Goal: Task Accomplishment & Management: Complete application form

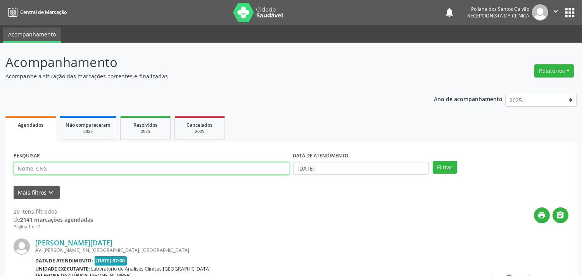
click at [207, 174] on input "text" at bounding box center [152, 168] width 276 height 13
type input "[PERSON_NAME]"
click at [433, 161] on button "Filtrar" at bounding box center [445, 167] width 24 height 13
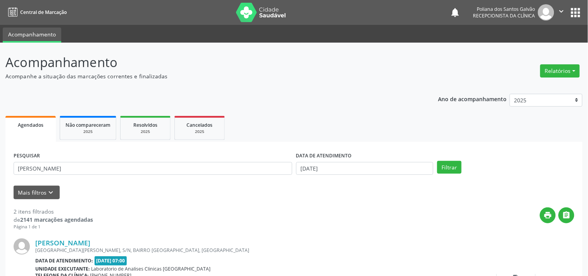
scroll to position [177, 0]
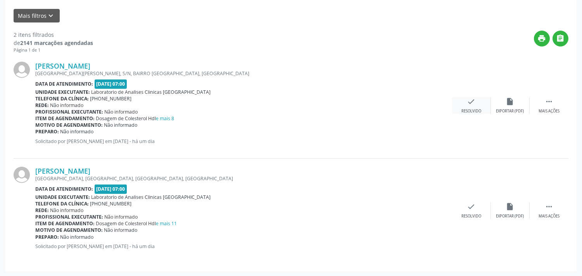
click at [461, 102] on div "check Resolvido" at bounding box center [471, 105] width 39 height 17
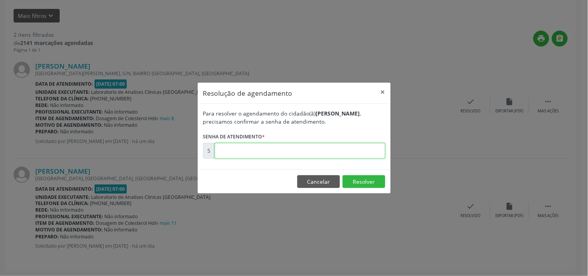
click at [330, 145] on input "text" at bounding box center [300, 151] width 171 height 16
type input "00180696"
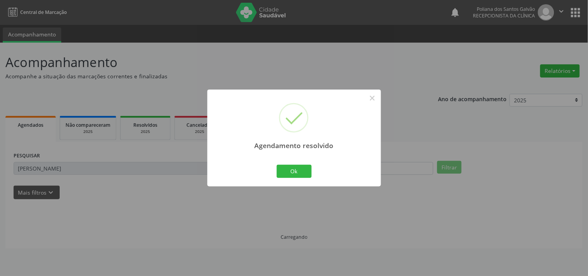
scroll to position [0, 0]
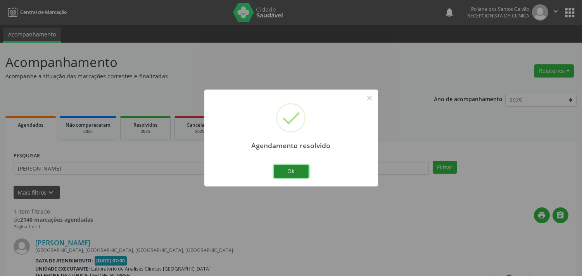
click at [289, 174] on button "Ok" at bounding box center [291, 171] width 35 height 13
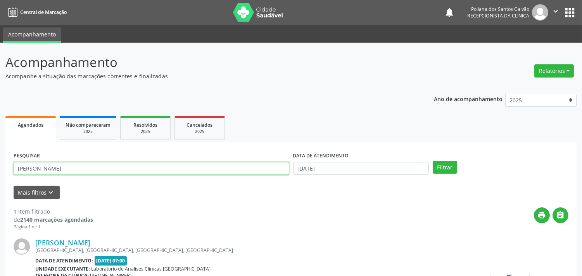
drag, startPoint x: 252, startPoint y: 169, endPoint x: 0, endPoint y: 45, distance: 281.1
click at [0, 110] on div "Acompanhamento Acompanhe a situação das marcações correntes e finalizadas Relat…" at bounding box center [291, 196] width 582 height 306
type input "ELISA"
click at [433, 161] on button "Filtrar" at bounding box center [445, 167] width 24 height 13
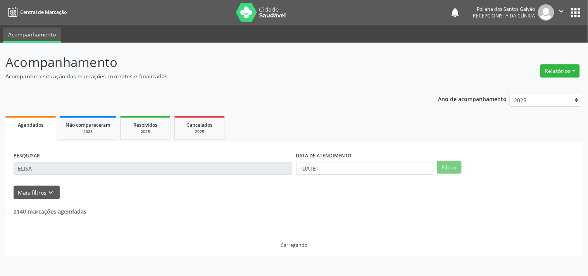
scroll to position [79, 0]
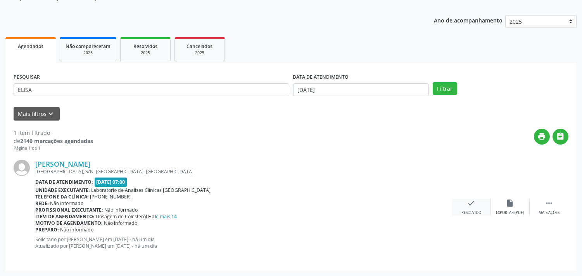
click at [463, 205] on div "check Resolvido" at bounding box center [471, 207] width 39 height 17
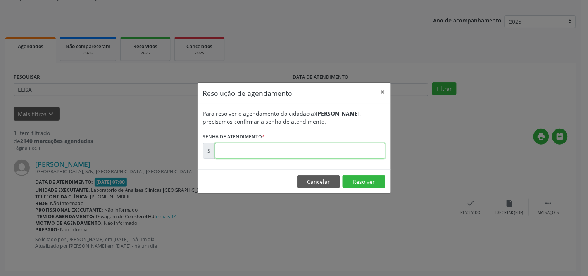
click at [358, 149] on input "text" at bounding box center [300, 151] width 171 height 16
type input "00180702"
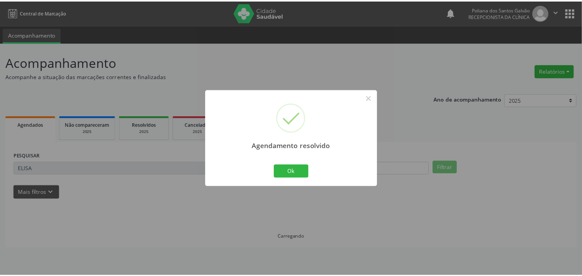
scroll to position [0, 0]
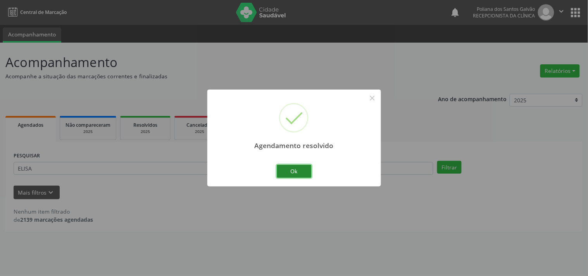
click at [292, 171] on button "Ok" at bounding box center [294, 171] width 35 height 13
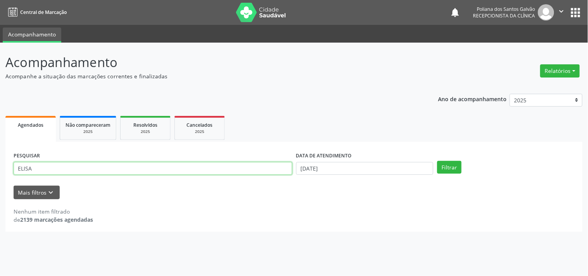
click at [0, 36] on div "Central de Marcação notifications Poliana dos Santos Galvão Recepcionista da cl…" at bounding box center [294, 138] width 588 height 276
type input "[PERSON_NAME]"
click at [437, 161] on button "Filtrar" at bounding box center [449, 167] width 24 height 13
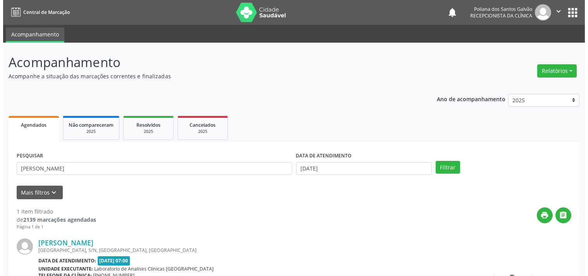
scroll to position [72, 0]
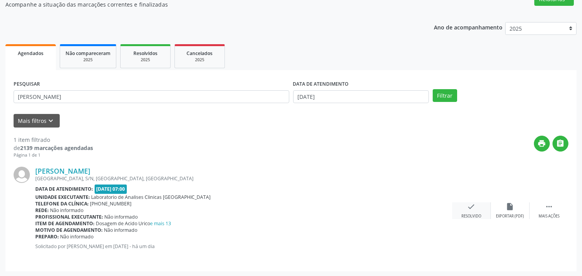
click at [466, 208] on div "check Resolvido" at bounding box center [471, 210] width 39 height 17
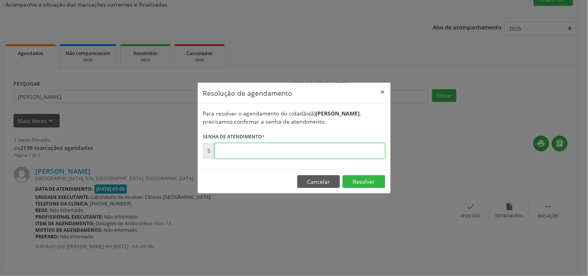
click at [372, 153] on input "text" at bounding box center [300, 151] width 171 height 16
type input "00180713"
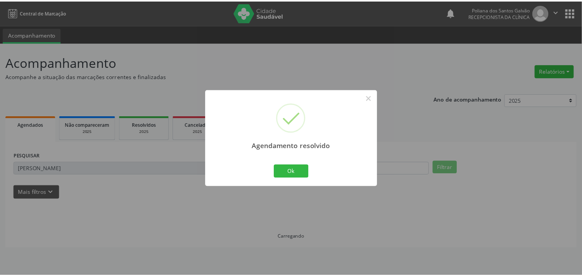
scroll to position [0, 0]
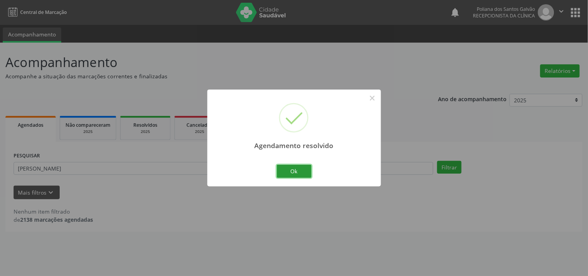
click at [292, 169] on button "Ok" at bounding box center [294, 171] width 35 height 13
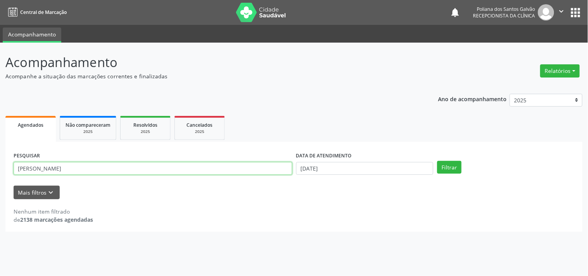
drag, startPoint x: 258, startPoint y: 170, endPoint x: 0, endPoint y: 132, distance: 261.0
click at [0, 88] on div "Acompanhamento Acompanhe a situação das marcações correntes e finalizadas Relat…" at bounding box center [294, 159] width 588 height 233
type input "[PERSON_NAME]"
click at [437, 161] on button "Filtrar" at bounding box center [449, 167] width 24 height 13
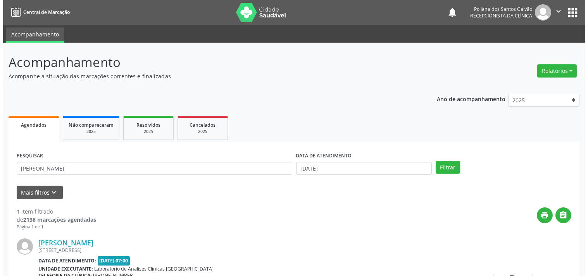
scroll to position [72, 0]
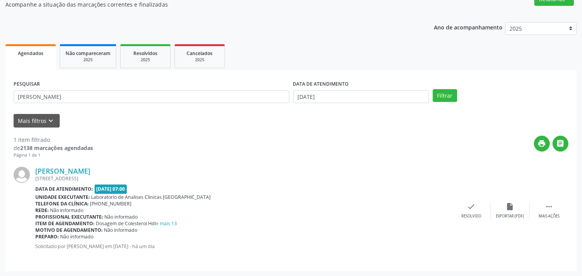
click at [470, 196] on div "[PERSON_NAME] [STREET_ADDRESS] Data de atendimento: [DATE] 07:00 Unidade execut…" at bounding box center [291, 211] width 555 height 105
click at [469, 207] on icon "check" at bounding box center [471, 206] width 9 height 9
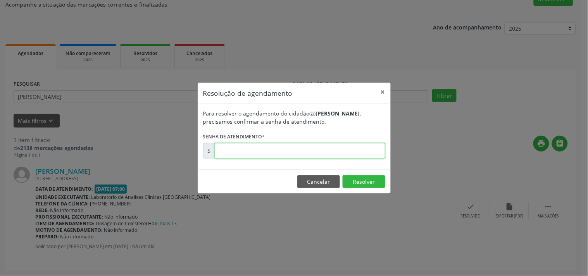
click at [360, 152] on input "text" at bounding box center [300, 151] width 171 height 16
type input "00180706"
click at [363, 185] on button "Resolver" at bounding box center [364, 181] width 43 height 13
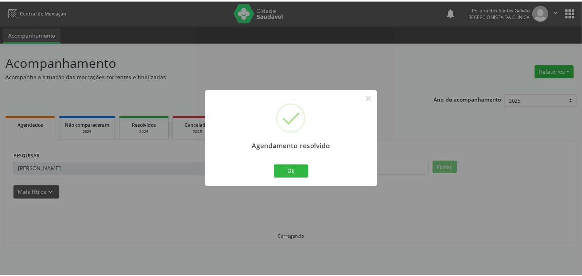
scroll to position [0, 0]
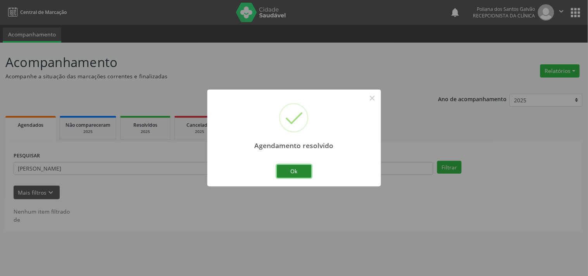
click at [296, 176] on button "Ok" at bounding box center [294, 171] width 35 height 13
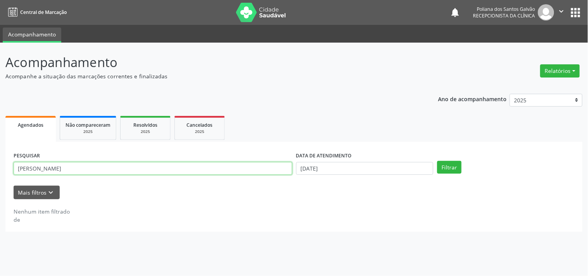
drag, startPoint x: 110, startPoint y: 152, endPoint x: 0, endPoint y: 106, distance: 119.0
click at [0, 112] on div "Acompanhamento Acompanhe a situação das marcações correntes e finalizadas Relat…" at bounding box center [294, 159] width 588 height 233
type input "IAG"
click at [437, 161] on button "Filtrar" at bounding box center [449, 167] width 24 height 13
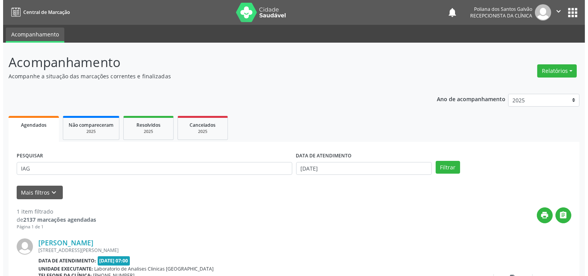
scroll to position [72, 0]
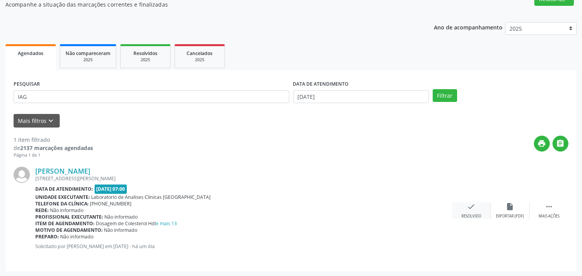
click at [481, 211] on div "check Resolvido" at bounding box center [471, 210] width 39 height 17
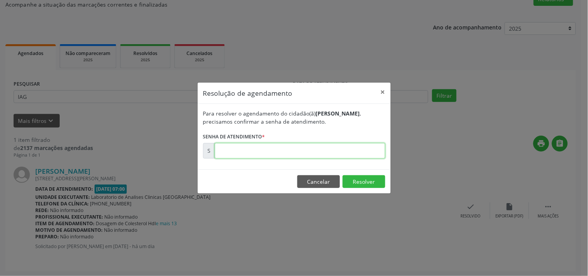
click at [362, 151] on input "text" at bounding box center [300, 151] width 171 height 16
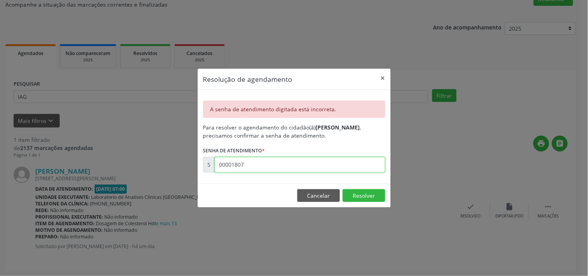
click at [361, 165] on input "00001807" at bounding box center [300, 165] width 171 height 16
type input "00180703"
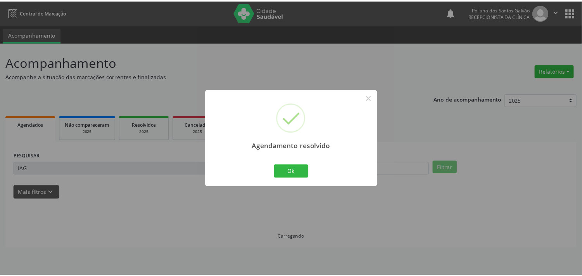
scroll to position [0, 0]
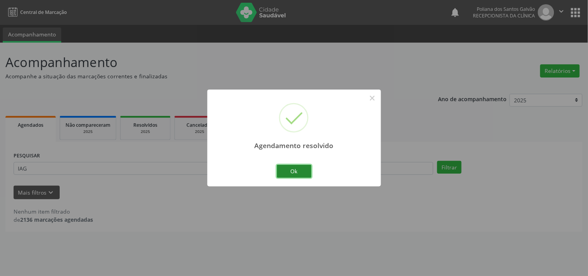
click at [295, 173] on button "Ok" at bounding box center [294, 171] width 35 height 13
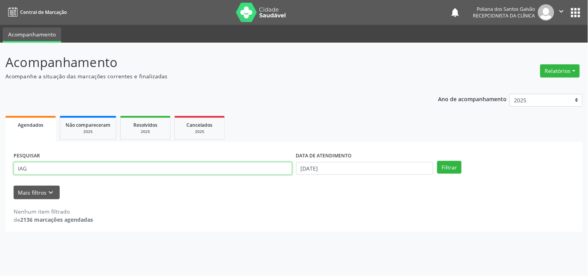
drag, startPoint x: 242, startPoint y: 163, endPoint x: 0, endPoint y: 59, distance: 263.3
click at [0, 64] on div "Acompanhamento Acompanhe a situação das marcações correntes e finalizadas Relat…" at bounding box center [294, 159] width 588 height 233
type input "ANA CLA"
click at [437, 161] on button "Filtrar" at bounding box center [449, 167] width 24 height 13
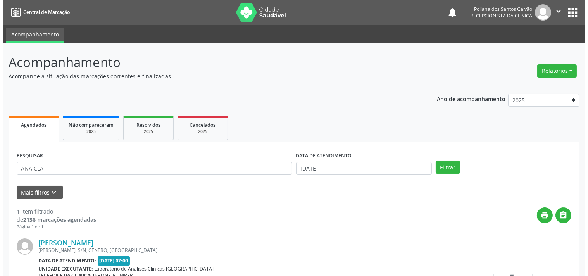
scroll to position [72, 0]
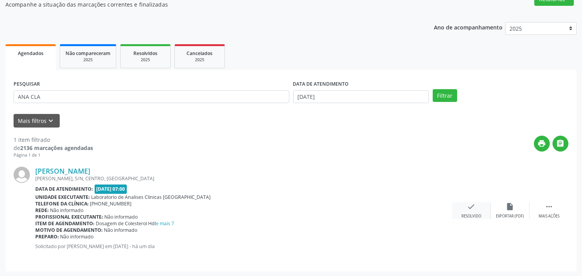
click at [475, 210] on icon "check" at bounding box center [471, 206] width 9 height 9
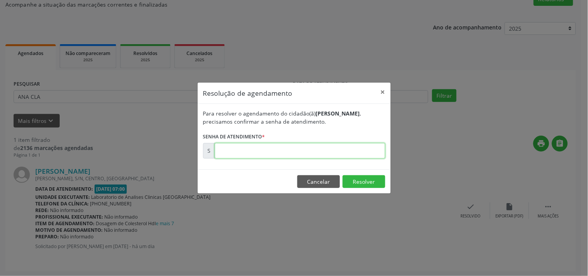
click at [360, 150] on input "text" at bounding box center [300, 151] width 171 height 16
type input "00180705"
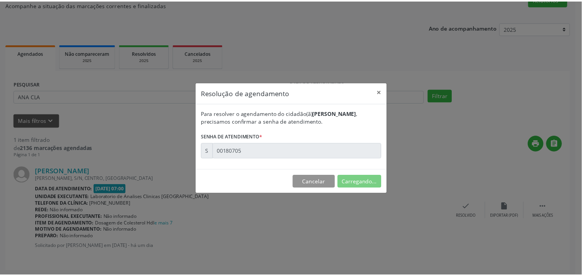
scroll to position [0, 0]
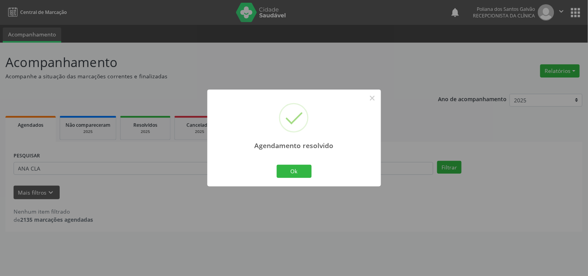
click at [312, 172] on div "Ok Cancel" at bounding box center [294, 171] width 38 height 16
click at [302, 172] on button "Ok" at bounding box center [294, 171] width 35 height 13
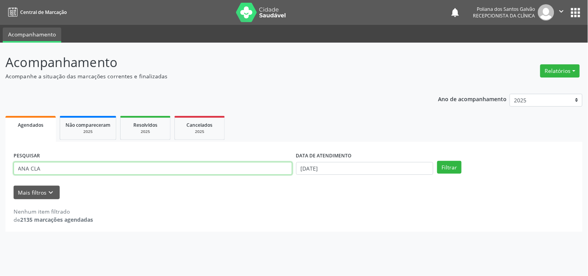
drag, startPoint x: 144, startPoint y: 154, endPoint x: 0, endPoint y: 78, distance: 163.2
click at [0, 94] on div "Acompanhamento Acompanhe a situação das marcações correntes e finalizadas Relat…" at bounding box center [294, 159] width 588 height 233
type input "CARME"
click at [437, 161] on button "Filtrar" at bounding box center [449, 167] width 24 height 13
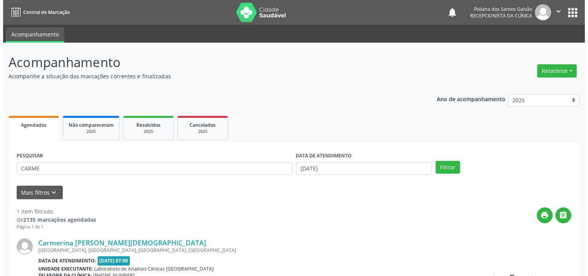
scroll to position [72, 0]
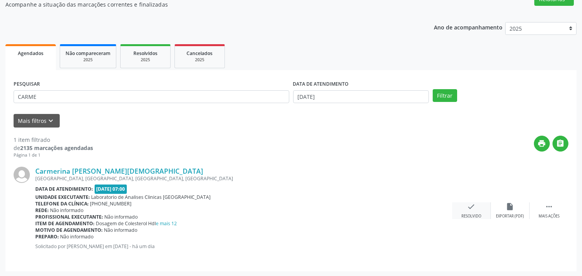
click at [472, 210] on icon "check" at bounding box center [471, 206] width 9 height 9
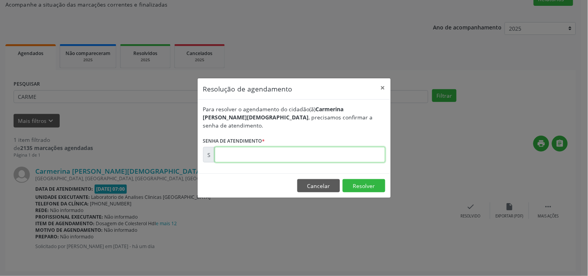
click at [356, 148] on input "text" at bounding box center [300, 155] width 171 height 16
type input "00180718"
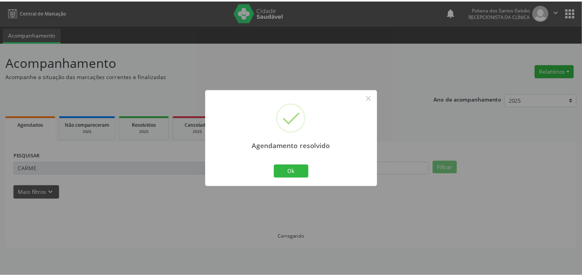
scroll to position [0, 0]
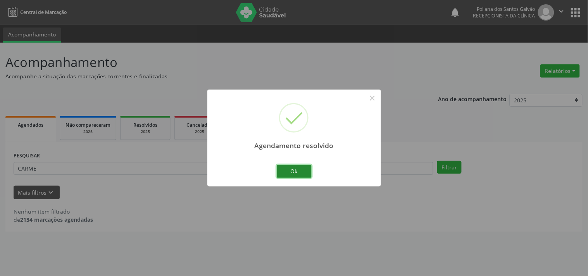
click at [297, 168] on button "Ok" at bounding box center [294, 171] width 35 height 13
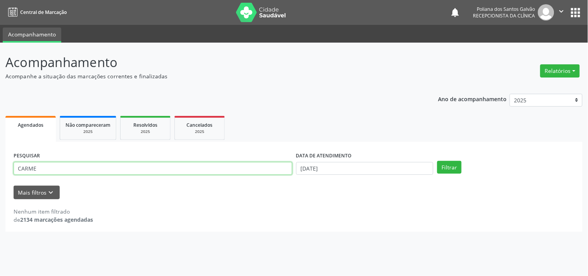
drag, startPoint x: 280, startPoint y: 171, endPoint x: 0, endPoint y: 72, distance: 296.9
click at [0, 87] on div "Acompanhamento Acompanhe a situação das marcações correntes e finalizadas Relat…" at bounding box center [294, 159] width 588 height 233
type input "[PERSON_NAME]"
click at [437, 161] on button "Filtrar" at bounding box center [449, 167] width 24 height 13
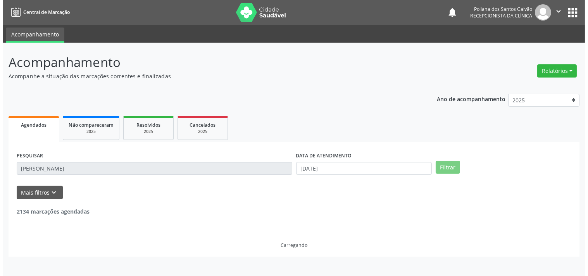
scroll to position [72, 0]
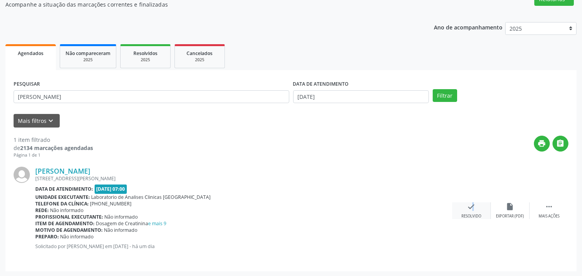
click at [468, 206] on icon "check" at bounding box center [471, 206] width 9 height 9
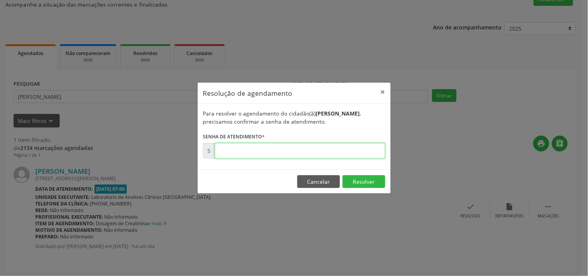
click at [357, 148] on input "text" at bounding box center [300, 151] width 171 height 16
type input "00180714"
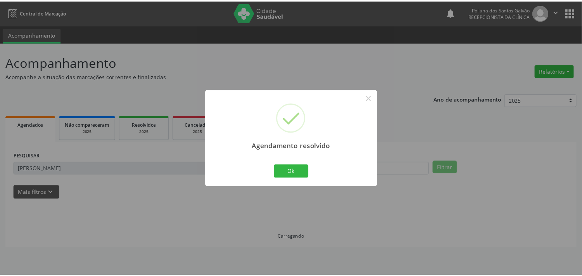
scroll to position [0, 0]
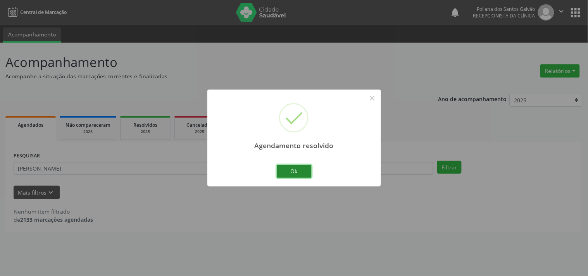
drag, startPoint x: 295, startPoint y: 166, endPoint x: 291, endPoint y: 166, distance: 4.3
click at [295, 166] on button "Ok" at bounding box center [294, 171] width 35 height 13
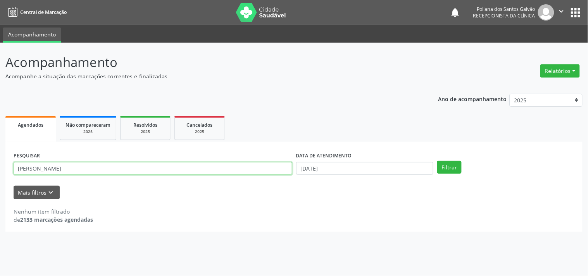
click at [0, 39] on div "Central de Marcação notifications Poliana dos Santos Galvão Recepcionista da cl…" at bounding box center [294, 138] width 588 height 276
type input "LIZ"
click at [437, 161] on button "Filtrar" at bounding box center [449, 167] width 24 height 13
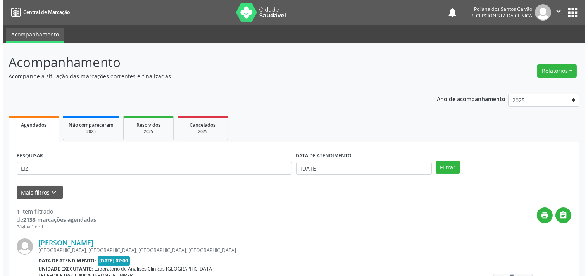
scroll to position [72, 0]
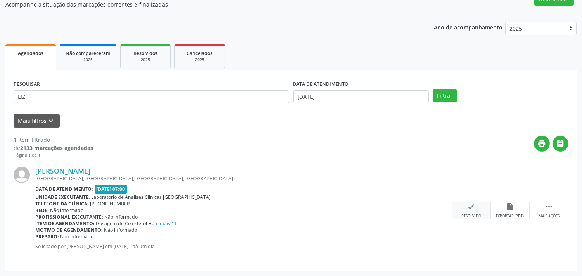
click at [468, 206] on icon "check" at bounding box center [471, 206] width 9 height 9
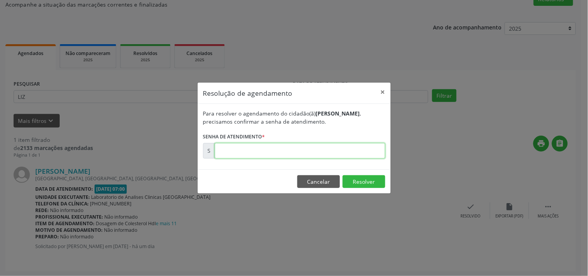
click at [344, 148] on input "text" at bounding box center [300, 151] width 171 height 16
type input "00180710"
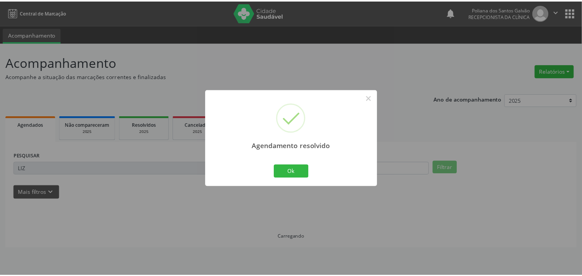
scroll to position [0, 0]
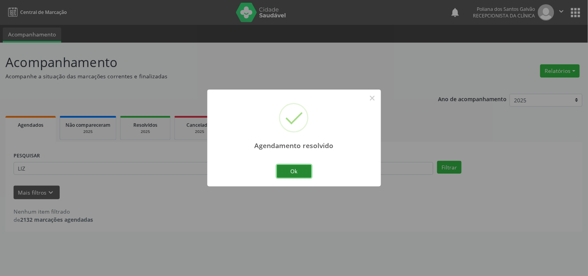
click at [296, 173] on button "Ok" at bounding box center [294, 171] width 35 height 13
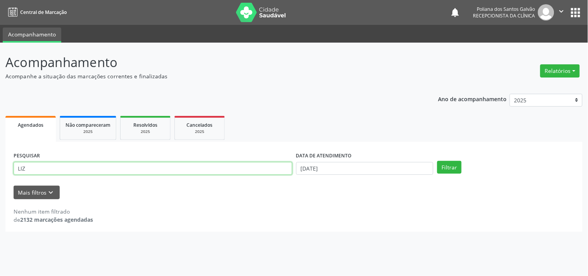
drag, startPoint x: 257, startPoint y: 173, endPoint x: 0, endPoint y: 105, distance: 265.5
click at [0, 106] on div "Acompanhamento Acompanhe a situação das marcações correntes e finalizadas Relat…" at bounding box center [294, 159] width 588 height 233
type input "HEIT"
click at [437, 161] on button "Filtrar" at bounding box center [449, 167] width 24 height 13
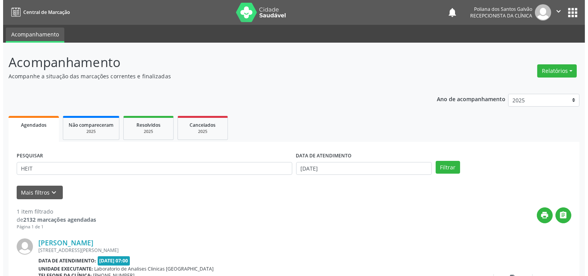
scroll to position [72, 0]
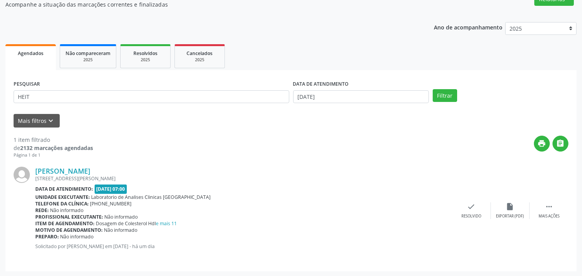
click at [463, 191] on div "[PERSON_NAME] [STREET_ADDRESS] Data de atendimento: [DATE] 07:00 Unidade execut…" at bounding box center [291, 211] width 555 height 105
click at [470, 208] on icon "check" at bounding box center [471, 206] width 9 height 9
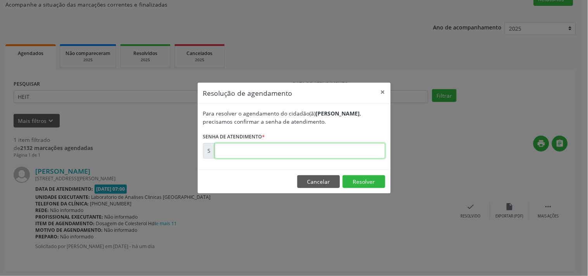
click at [358, 153] on input "text" at bounding box center [300, 151] width 171 height 16
type input "00180711"
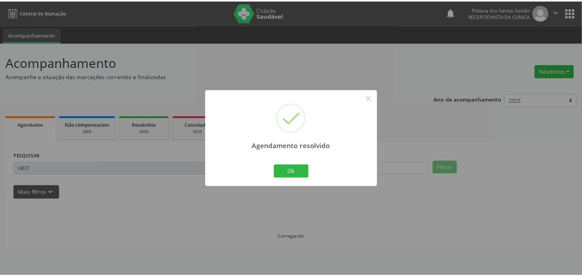
scroll to position [0, 0]
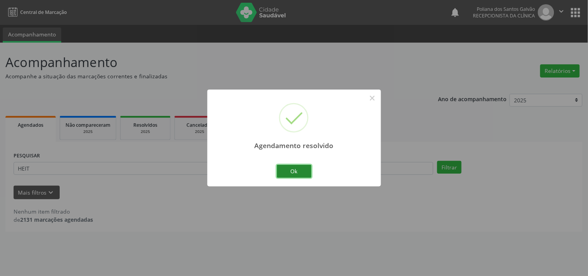
click at [300, 169] on button "Ok" at bounding box center [294, 171] width 35 height 13
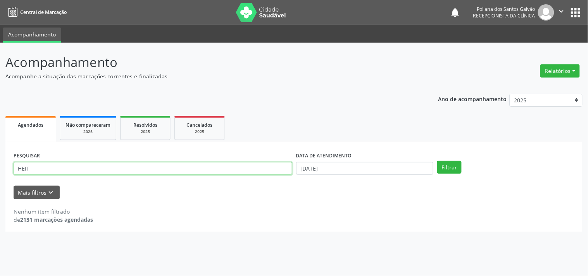
drag, startPoint x: 267, startPoint y: 169, endPoint x: 1, endPoint y: 45, distance: 293.5
click at [0, 48] on div "Acompanhamento Acompanhe a situação das marcações correntes e finalizadas Relat…" at bounding box center [294, 159] width 588 height 233
type input "ANTO"
click at [437, 161] on button "Filtrar" at bounding box center [449, 167] width 24 height 13
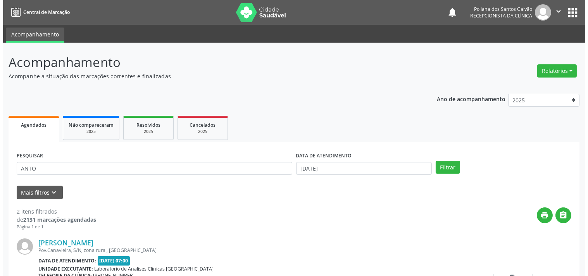
scroll to position [184, 0]
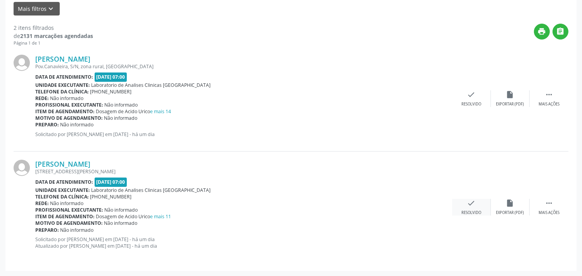
click at [470, 207] on icon "check" at bounding box center [471, 203] width 9 height 9
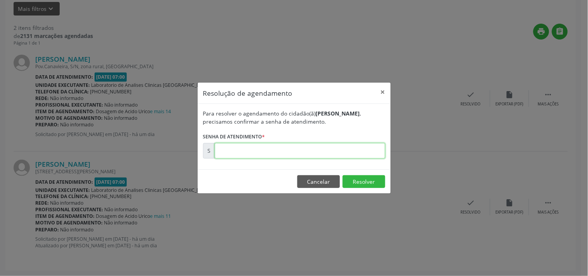
click at [309, 158] on input "text" at bounding box center [300, 151] width 171 height 16
type input "00180704"
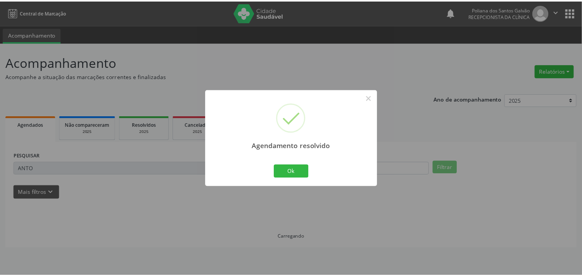
scroll to position [0, 0]
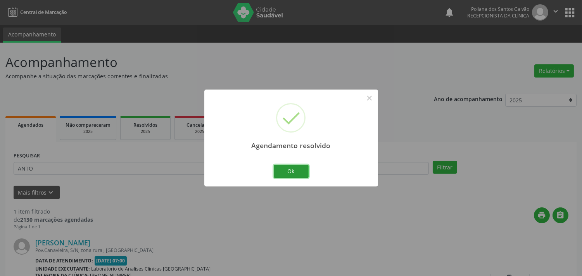
drag, startPoint x: 288, startPoint y: 165, endPoint x: 283, endPoint y: 168, distance: 5.9
click at [289, 167] on button "Ok" at bounding box center [291, 171] width 35 height 13
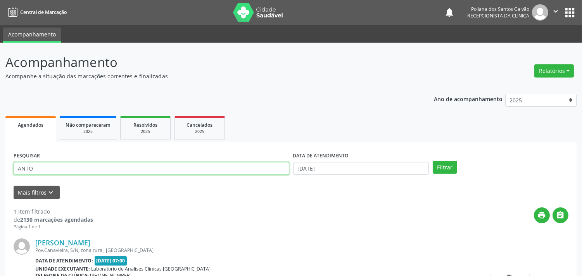
drag, startPoint x: 274, startPoint y: 165, endPoint x: 0, endPoint y: 41, distance: 301.1
click at [0, 73] on div "Acompanhamento Acompanhe a situação das marcações correntes e finalizadas Relat…" at bounding box center [291, 196] width 582 height 306
click at [433, 161] on button "Filtrar" at bounding box center [445, 167] width 24 height 13
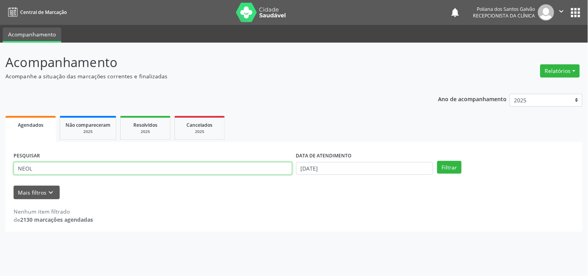
drag, startPoint x: 45, startPoint y: 172, endPoint x: 0, endPoint y: 140, distance: 54.5
click at [0, 141] on div "Acompanhamento Acompanhe a situação das marcações correntes e finalizadas Relat…" at bounding box center [294, 159] width 588 height 233
type input "[PERSON_NAME]"
click at [437, 161] on button "Filtrar" at bounding box center [449, 167] width 24 height 13
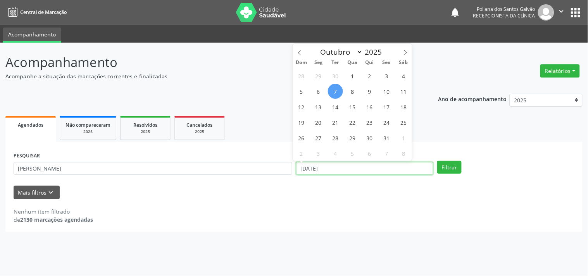
click at [380, 172] on input "[DATE]" at bounding box center [364, 168] width 137 height 13
click at [335, 90] on span "7" at bounding box center [335, 91] width 15 height 15
type input "[DATE]"
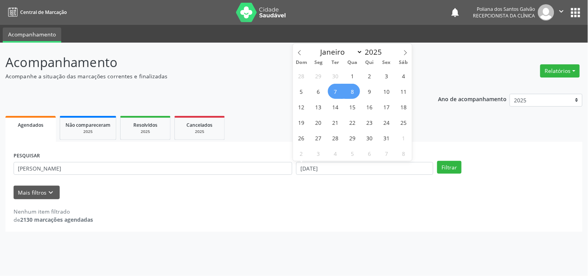
click at [352, 91] on span "8" at bounding box center [352, 91] width 15 height 15
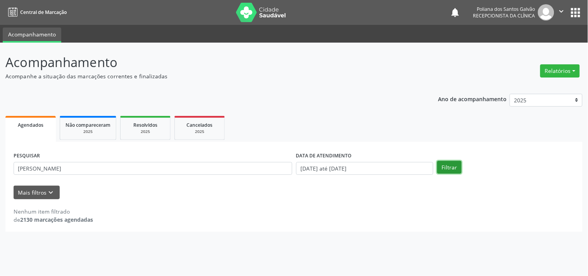
click at [441, 165] on button "Filtrar" at bounding box center [449, 167] width 24 height 13
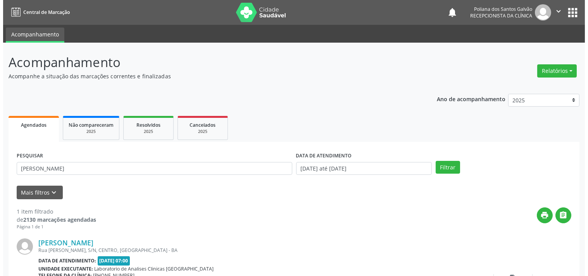
scroll to position [72, 0]
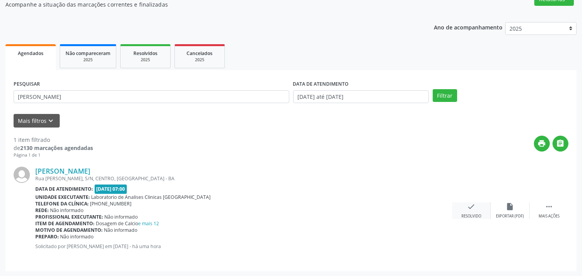
click at [475, 210] on icon "check" at bounding box center [471, 206] width 9 height 9
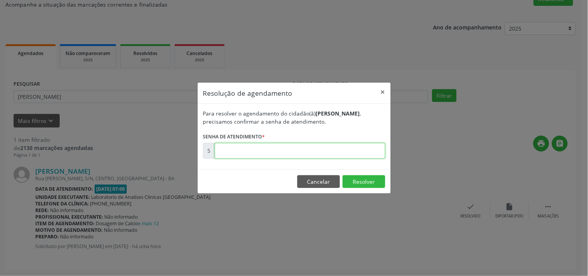
click at [355, 154] on input "text" at bounding box center [300, 151] width 171 height 16
type input "00180929"
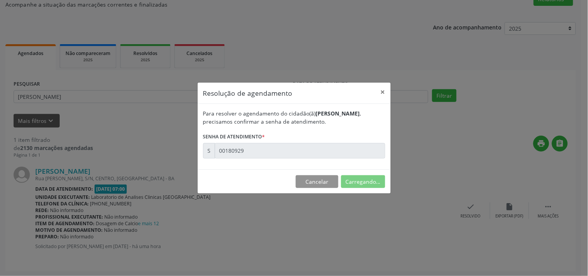
scroll to position [0, 0]
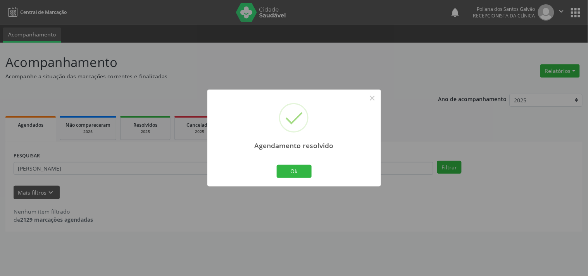
click at [296, 156] on div "Agendamento resolvido ×" at bounding box center [294, 123] width 174 height 67
click at [294, 166] on button "Ok" at bounding box center [294, 171] width 35 height 13
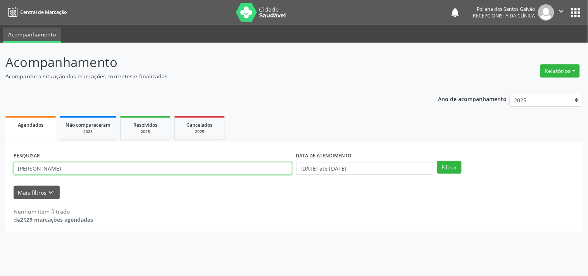
drag, startPoint x: 196, startPoint y: 164, endPoint x: 0, endPoint y: 66, distance: 219.0
click at [0, 61] on div "Acompanhamento Acompanhe a situação das marcações correntes e finalizadas Relat…" at bounding box center [294, 159] width 588 height 233
type input "MARIA DA CO"
click at [437, 161] on button "Filtrar" at bounding box center [449, 167] width 24 height 13
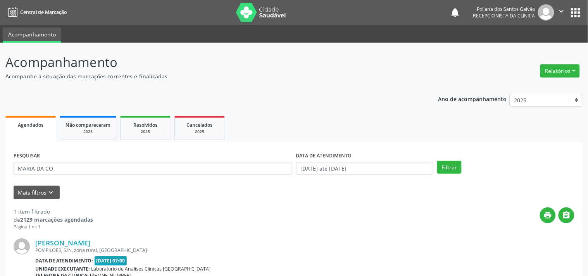
scroll to position [79, 0]
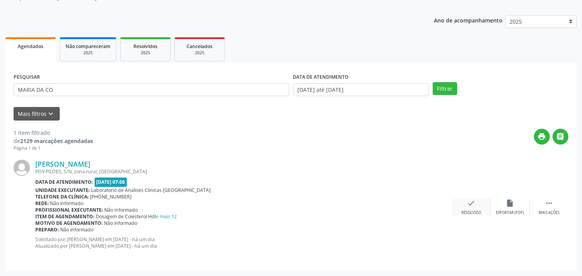
click at [477, 204] on div "check Resolvido" at bounding box center [471, 207] width 39 height 17
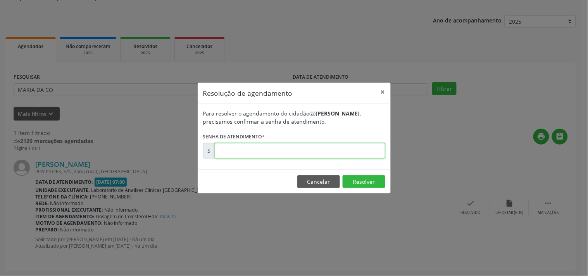
click at [355, 148] on input "text" at bounding box center [300, 151] width 171 height 16
type input "00180707"
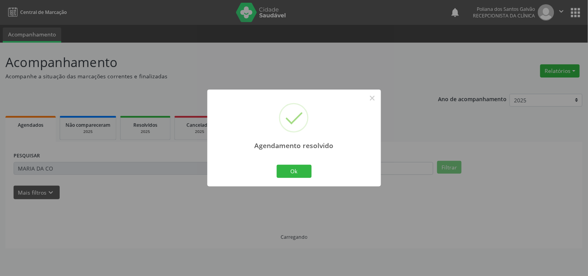
scroll to position [0, 0]
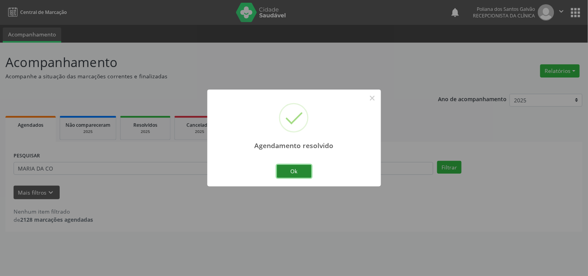
click at [304, 169] on button "Ok" at bounding box center [294, 171] width 35 height 13
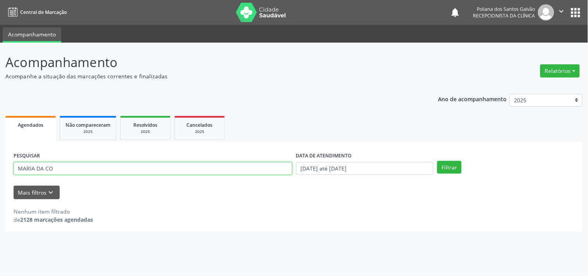
drag, startPoint x: 247, startPoint y: 169, endPoint x: 0, endPoint y: 61, distance: 270.2
click at [0, 90] on div "Acompanhamento Acompanhe a situação das marcações correntes e finalizadas Relat…" at bounding box center [294, 159] width 588 height 233
type input "[PERSON_NAME]"
click at [437, 161] on button "Filtrar" at bounding box center [449, 167] width 24 height 13
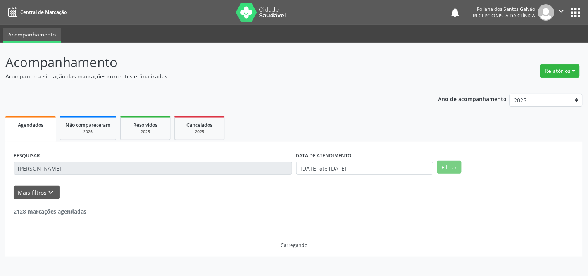
scroll to position [72, 0]
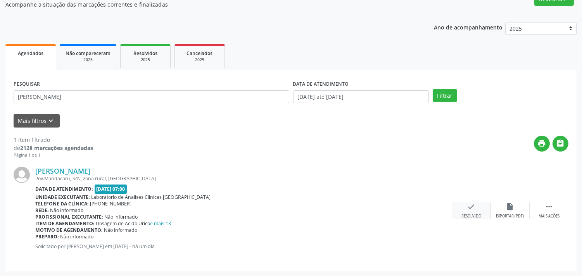
click at [463, 214] on div "Resolvido" at bounding box center [471, 216] width 20 height 5
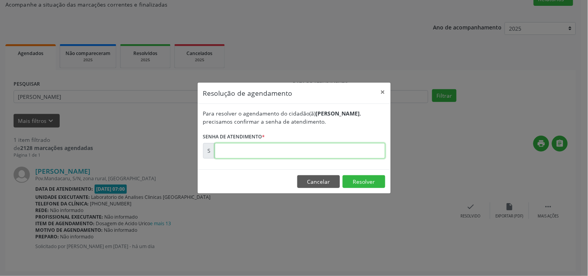
click at [357, 150] on input "text" at bounding box center [300, 151] width 171 height 16
type input "00180701"
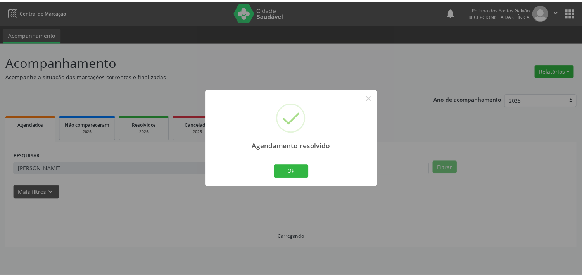
scroll to position [0, 0]
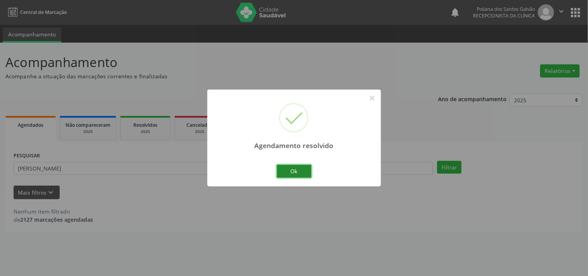
click at [299, 171] on button "Ok" at bounding box center [294, 171] width 35 height 13
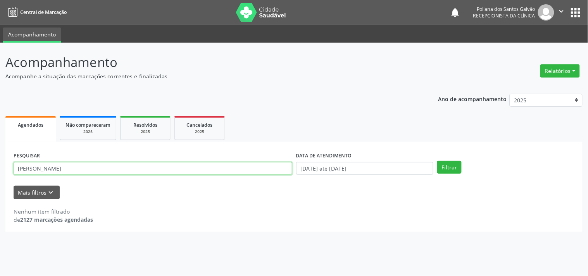
drag, startPoint x: 249, startPoint y: 162, endPoint x: 0, endPoint y: 84, distance: 260.7
click at [0, 88] on div "Acompanhamento Acompanhe a situação das marcações correntes e finalizadas Relat…" at bounding box center [294, 159] width 588 height 233
type input "IONE"
click at [437, 161] on button "Filtrar" at bounding box center [449, 167] width 24 height 13
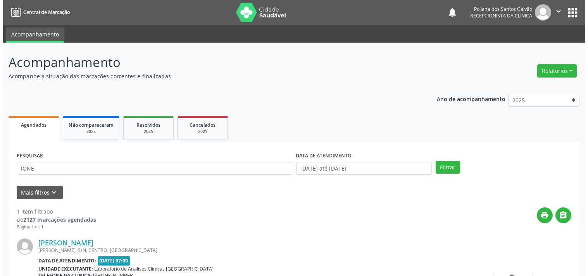
scroll to position [72, 0]
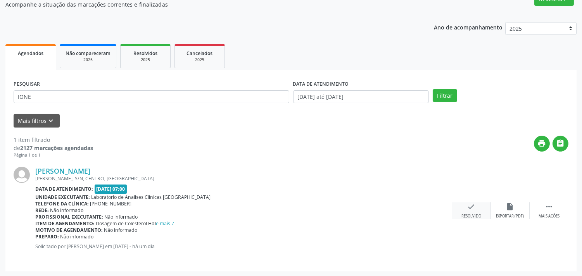
click at [468, 210] on icon "check" at bounding box center [471, 206] width 9 height 9
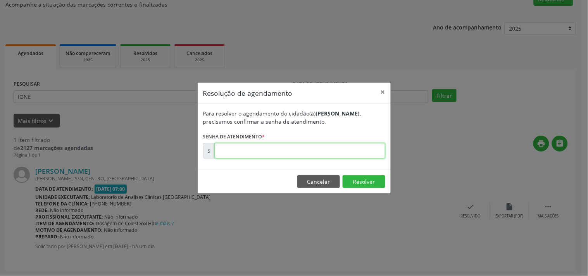
click at [297, 153] on input "text" at bounding box center [300, 151] width 171 height 16
type input "00180697"
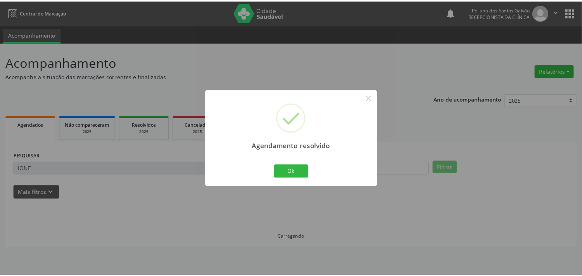
scroll to position [0, 0]
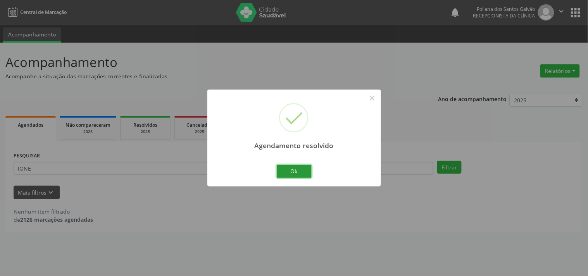
click at [301, 169] on button "Ok" at bounding box center [294, 171] width 35 height 13
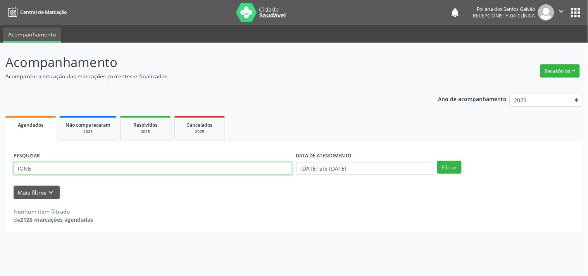
drag, startPoint x: 60, startPoint y: 121, endPoint x: 0, endPoint y: 107, distance: 61.6
click at [0, 102] on div "Acompanhamento Acompanhe a situação das marcações correntes e finalizadas Relat…" at bounding box center [294, 159] width 588 height 233
type input "MARILEN"
click at [437, 161] on button "Filtrar" at bounding box center [449, 167] width 24 height 13
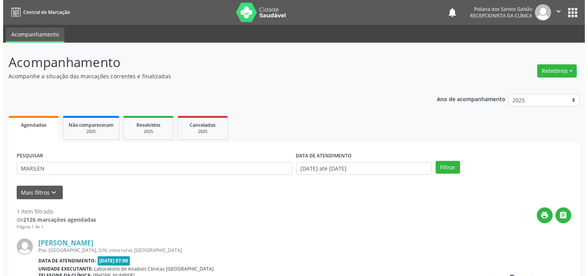
scroll to position [72, 0]
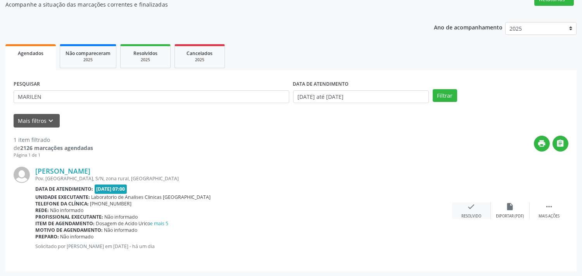
click at [463, 204] on div "check Resolvido" at bounding box center [471, 210] width 39 height 17
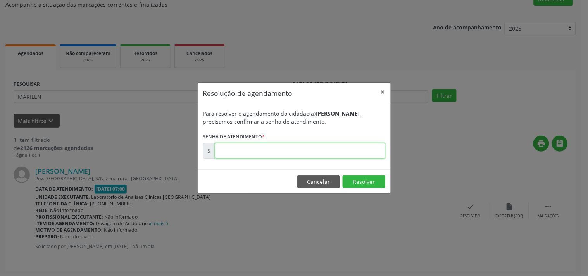
click at [358, 149] on input "text" at bounding box center [300, 151] width 171 height 16
type input "00180698"
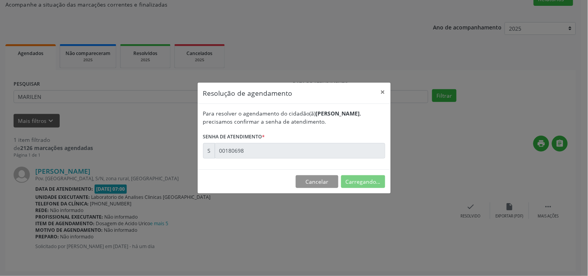
scroll to position [0, 0]
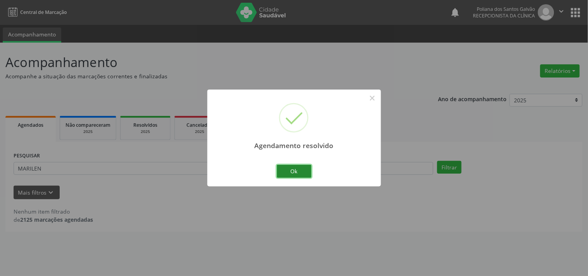
click at [303, 170] on button "Ok" at bounding box center [294, 171] width 35 height 13
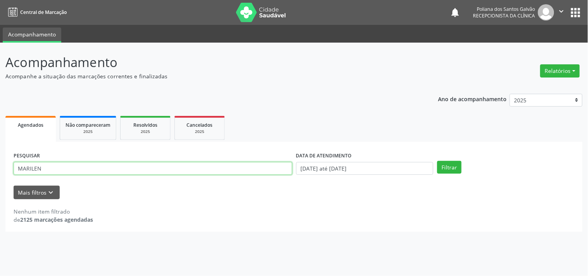
drag, startPoint x: 245, startPoint y: 171, endPoint x: 0, endPoint y: 109, distance: 252.8
click at [0, 121] on div "Acompanhamento Acompanhe a situação das marcações correntes e finalizadas Relat…" at bounding box center [294, 159] width 588 height 233
type input "JEFER"
click at [437, 161] on button "Filtrar" at bounding box center [449, 167] width 24 height 13
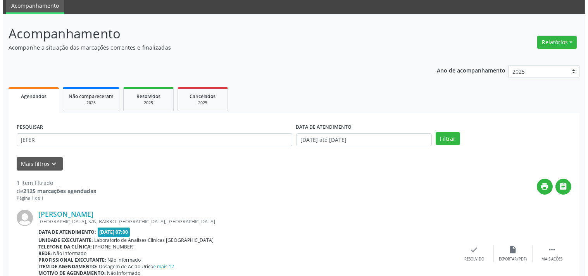
scroll to position [72, 0]
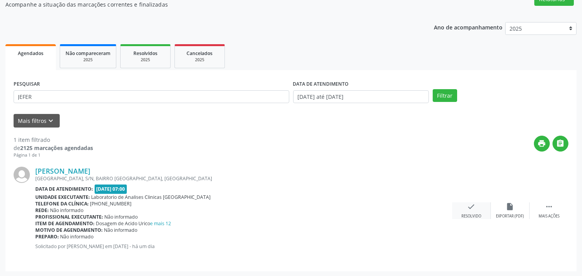
click at [471, 214] on div "Resolvido" at bounding box center [471, 216] width 20 height 5
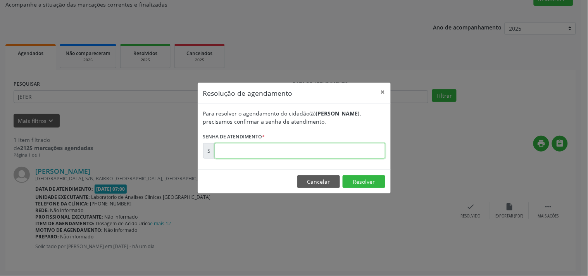
click at [361, 149] on input "text" at bounding box center [300, 151] width 171 height 16
type input "00180712"
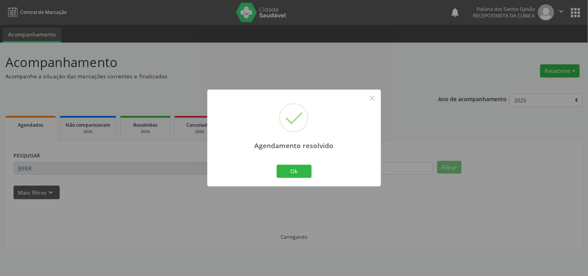
scroll to position [0, 0]
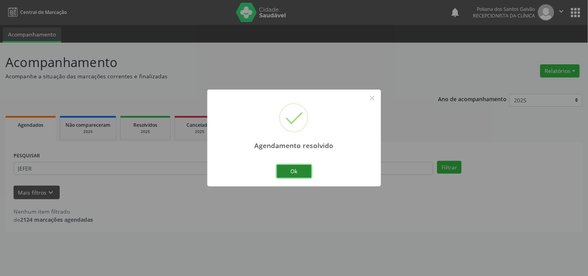
click at [287, 168] on button "Ok" at bounding box center [294, 171] width 35 height 13
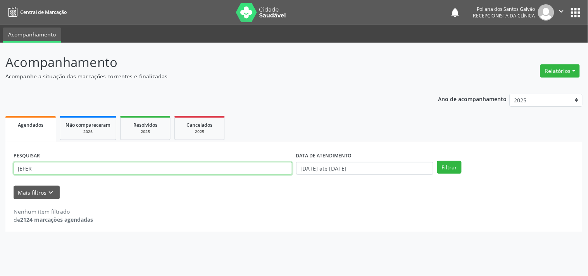
drag, startPoint x: 259, startPoint y: 167, endPoint x: 0, endPoint y: 137, distance: 260.7
click at [0, 137] on div "Acompanhamento Acompanhe a situação das marcações correntes e finalizadas Relat…" at bounding box center [294, 159] width 588 height 233
click at [33, 169] on input "MARTIA LUCI" at bounding box center [153, 168] width 279 height 13
type input "[PERSON_NAME]"
click at [437, 161] on button "Filtrar" at bounding box center [449, 167] width 24 height 13
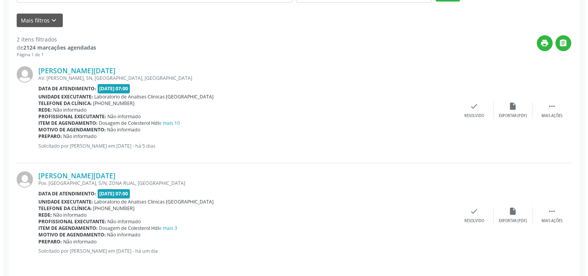
scroll to position [177, 0]
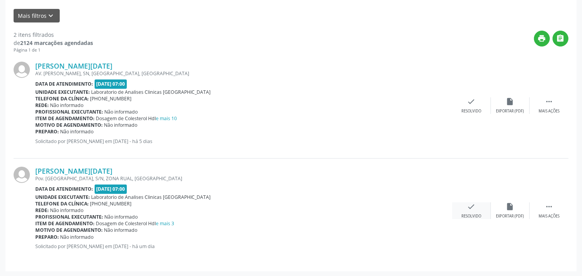
click at [466, 216] on div "Resolvido" at bounding box center [471, 216] width 20 height 5
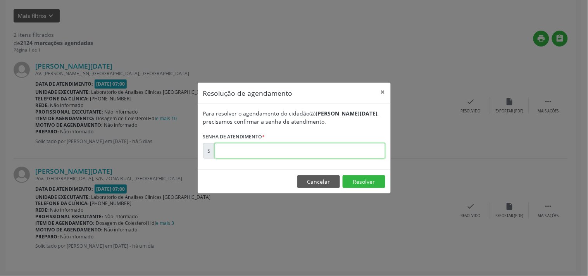
click at [367, 149] on input "text" at bounding box center [300, 151] width 171 height 16
type input "00180719"
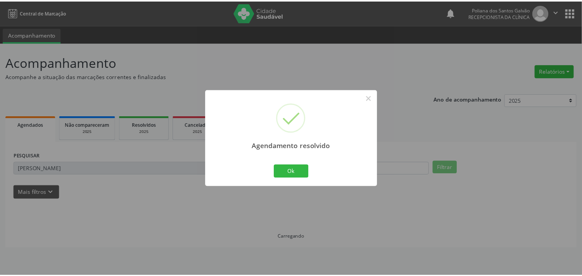
scroll to position [0, 0]
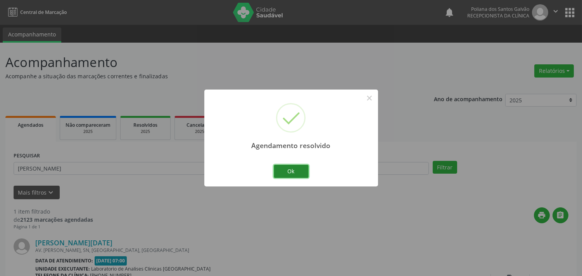
click at [295, 171] on button "Ok" at bounding box center [291, 171] width 35 height 13
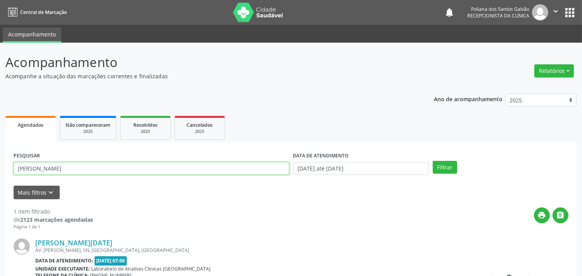
drag, startPoint x: 245, startPoint y: 172, endPoint x: 0, endPoint y: 59, distance: 270.0
click at [0, 85] on div "Acompanhamento Acompanhe a situação das marcações correntes e finalizadas Relat…" at bounding box center [291, 196] width 582 height 306
type input "[PERSON_NAME]"
click at [433, 161] on button "Filtrar" at bounding box center [445, 167] width 24 height 13
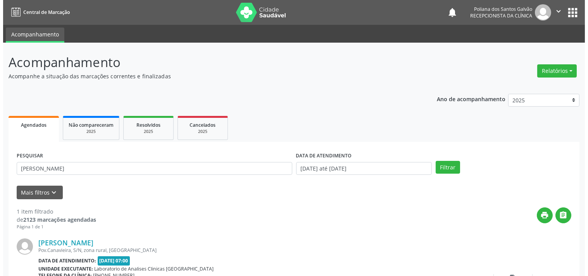
scroll to position [72, 0]
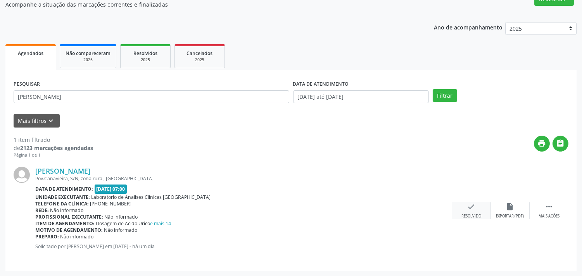
click at [470, 207] on icon "check" at bounding box center [471, 206] width 9 height 9
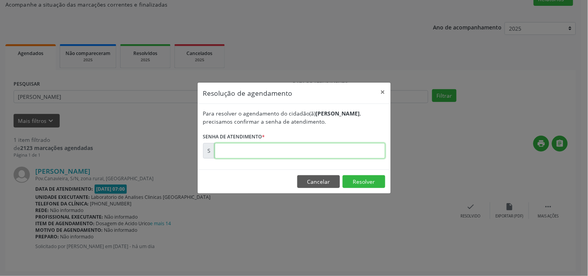
click at [355, 149] on input "text" at bounding box center [300, 151] width 171 height 16
type input "00180699"
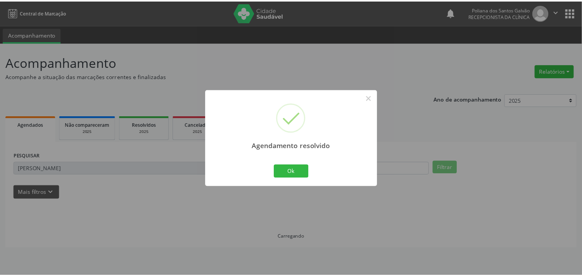
scroll to position [0, 0]
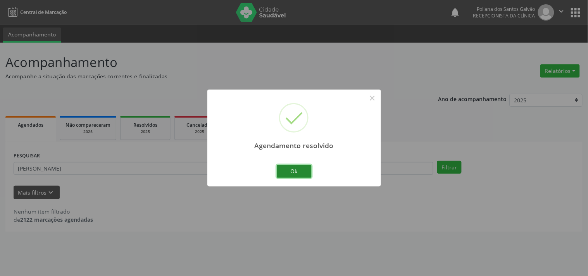
click at [301, 174] on button "Ok" at bounding box center [294, 171] width 35 height 13
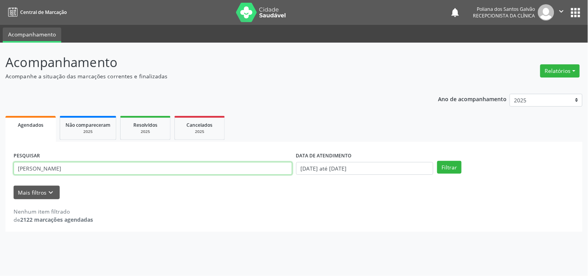
drag, startPoint x: 256, startPoint y: 168, endPoint x: 0, endPoint y: 98, distance: 265.6
click at [0, 98] on div "Acompanhamento Acompanhe a situação das marcações correntes e finalizadas Relat…" at bounding box center [294, 159] width 588 height 233
type input "[PERSON_NAME]"
click at [437, 161] on button "Filtrar" at bounding box center [449, 167] width 24 height 13
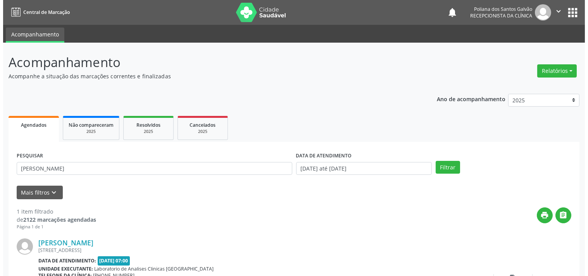
scroll to position [72, 0]
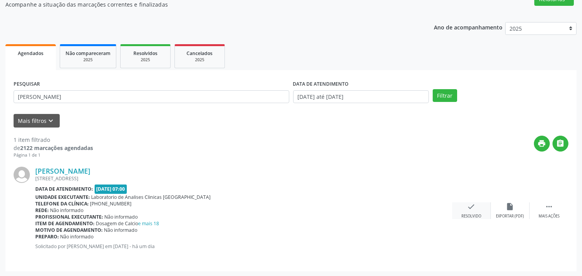
click at [480, 209] on div "check Resolvido" at bounding box center [471, 210] width 39 height 17
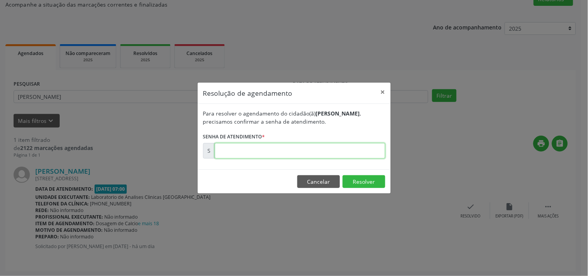
click at [353, 143] on input "text" at bounding box center [300, 151] width 171 height 16
type input "00180708"
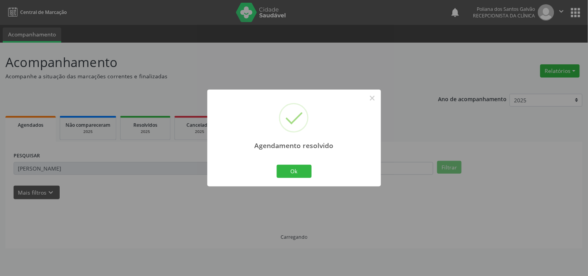
scroll to position [0, 0]
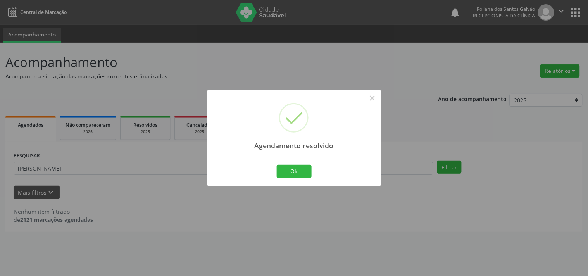
click at [288, 179] on div "Ok Cancel" at bounding box center [294, 171] width 38 height 16
click at [289, 168] on button "Ok" at bounding box center [294, 171] width 35 height 13
